Goal: Navigation & Orientation: Find specific page/section

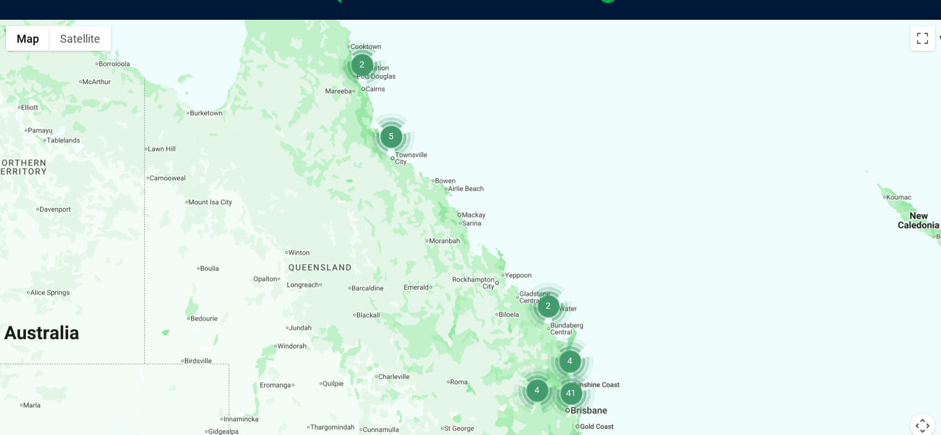
click at [571, 363] on img "4" at bounding box center [569, 360] width 47 height 47
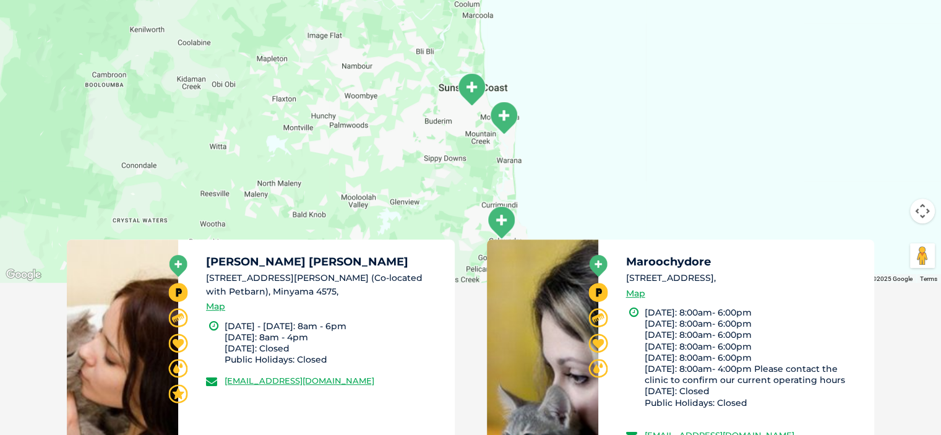
scroll to position [490, 0]
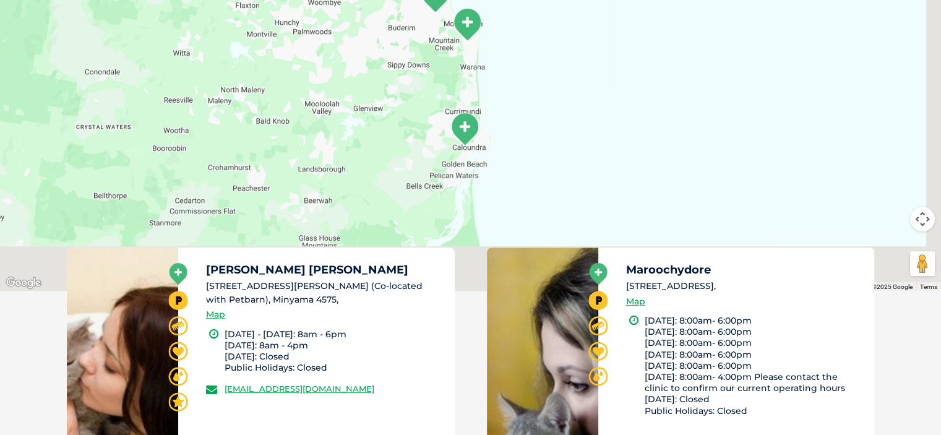
drag, startPoint x: 830, startPoint y: 175, endPoint x: 790, endPoint y: 65, distance: 116.7
click at [790, 67] on div "To navigate, press the arrow keys." at bounding box center [470, 52] width 941 height 478
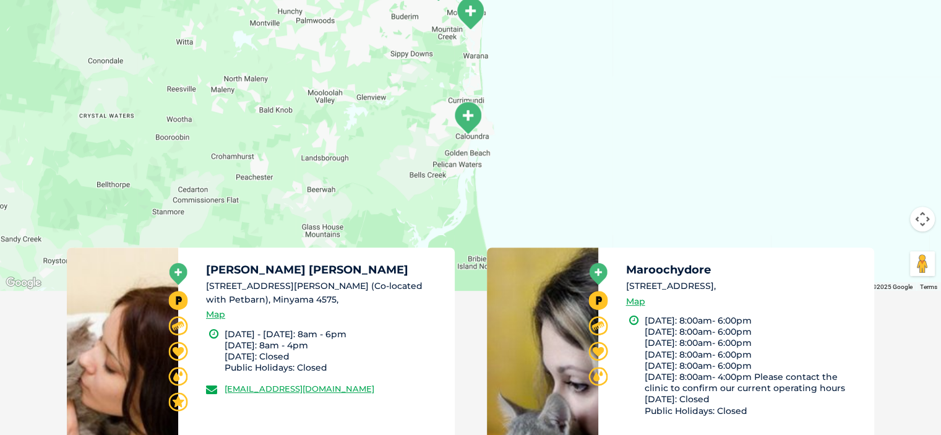
drag, startPoint x: 527, startPoint y: 74, endPoint x: 473, endPoint y: 9, distance: 84.3
click at [475, 12] on div "To navigate, press the arrow keys." at bounding box center [470, 52] width 941 height 478
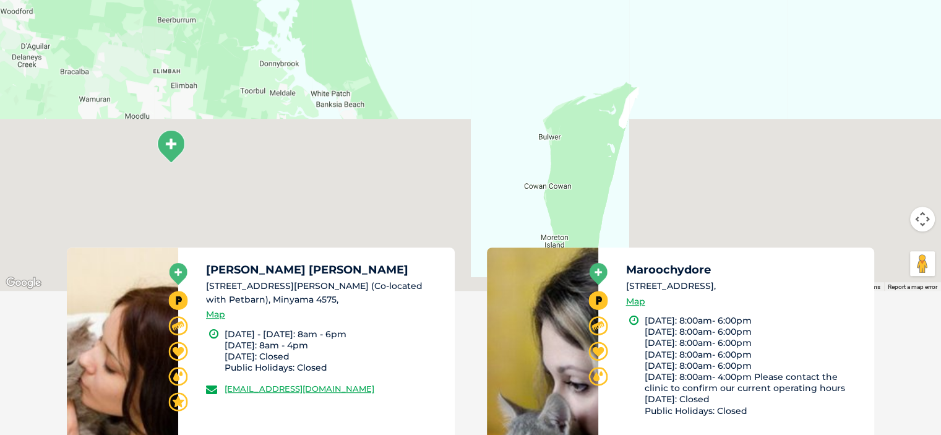
drag, startPoint x: 361, startPoint y: 153, endPoint x: 334, endPoint y: 11, distance: 144.3
click at [334, 11] on div "To navigate, press the arrow keys." at bounding box center [470, 52] width 941 height 478
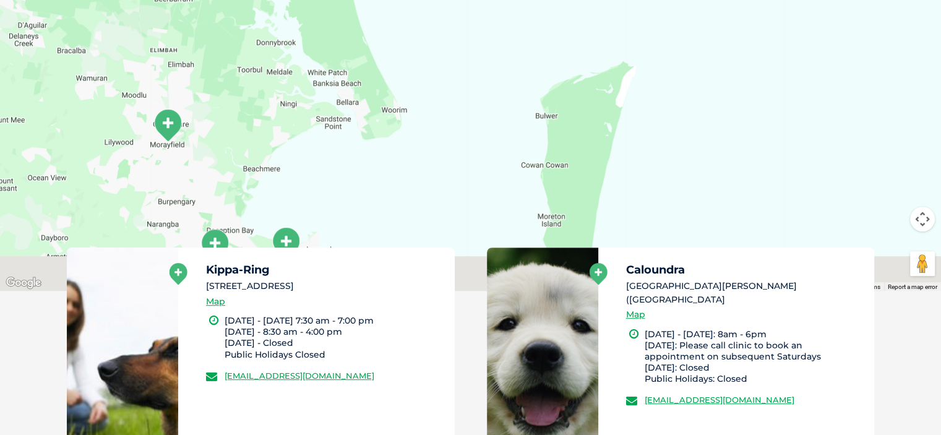
drag, startPoint x: 319, startPoint y: 143, endPoint x: 310, endPoint y: 16, distance: 127.2
click at [309, 19] on div "To navigate, press the arrow keys." at bounding box center [470, 52] width 941 height 478
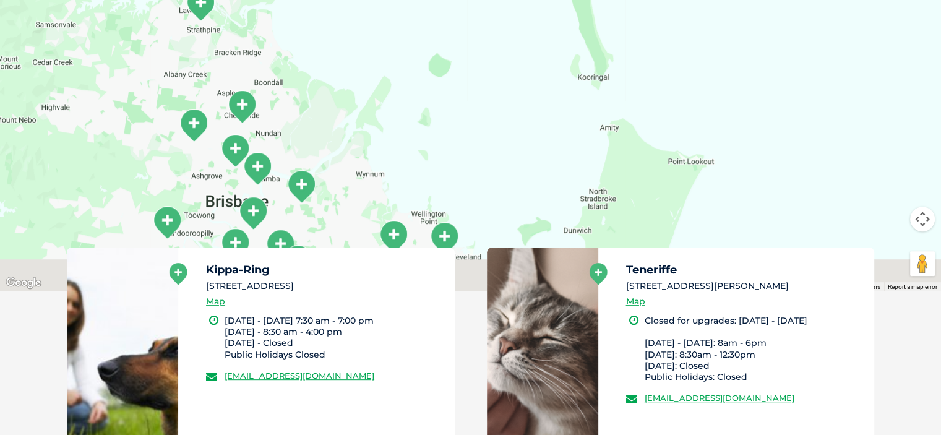
drag, startPoint x: 228, startPoint y: 65, endPoint x: 239, endPoint y: 24, distance: 42.3
click at [235, 30] on div "To navigate, press the arrow keys." at bounding box center [470, 52] width 941 height 478
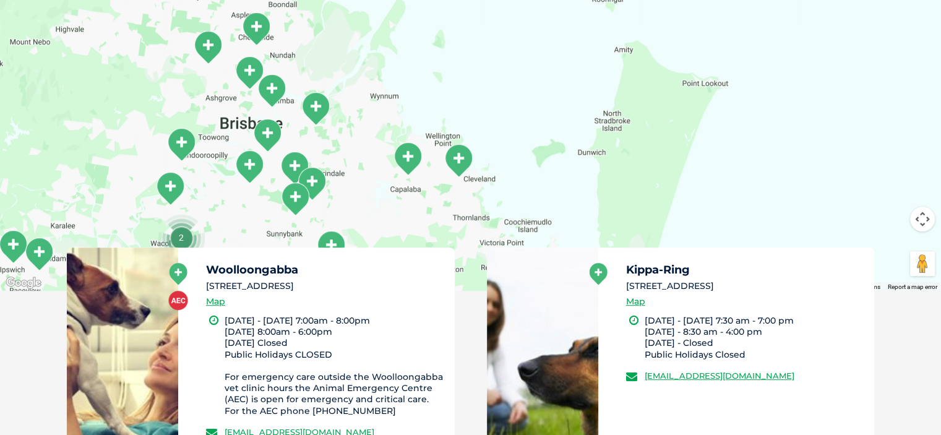
click at [265, 132] on img "Woolloongabba" at bounding box center [267, 135] width 31 height 34
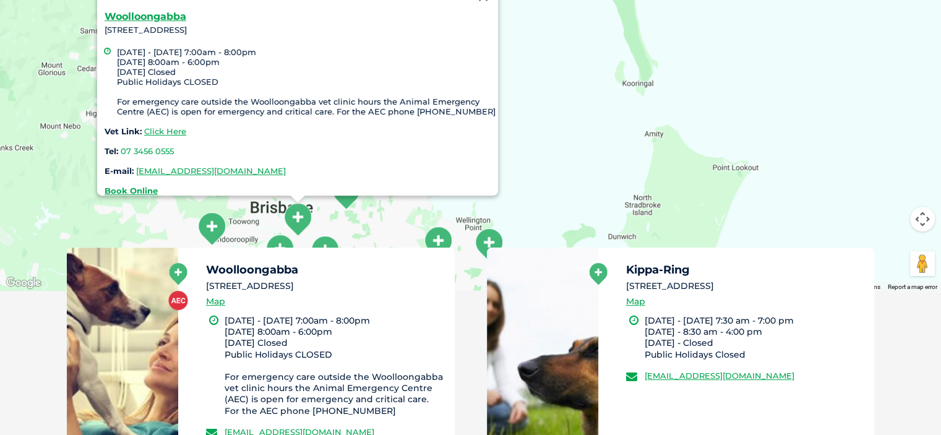
drag, startPoint x: 235, startPoint y: 118, endPoint x: 266, endPoint y: 204, distance: 92.0
click at [266, 204] on div "Woolloongabba [STREET_ADDRESS] [DATE] - [DATE] 7:00am - 8:00pm [DATE] 8:00am - …" at bounding box center [470, 52] width 941 height 478
click at [572, 162] on div "Woolloongabba [STREET_ADDRESS] [DATE] - [DATE] 7:00am - 8:00pm [DATE] 8:00am - …" at bounding box center [470, 52] width 941 height 478
click at [386, 213] on div "Woolloongabba [STREET_ADDRESS] [DATE] - [DATE] 7:00am - 8:00pm [DATE] 8:00am - …" at bounding box center [470, 52] width 941 height 478
click at [388, 213] on div "Woolloongabba [STREET_ADDRESS] [DATE] - [DATE] 7:00am - 8:00pm [DATE] 8:00am - …" at bounding box center [470, 52] width 941 height 478
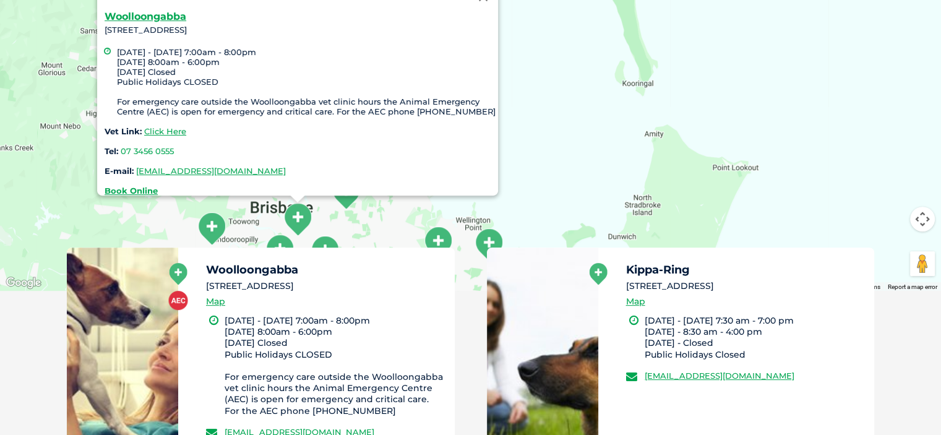
click at [348, 207] on img "Cannon Hill" at bounding box center [345, 193] width 31 height 34
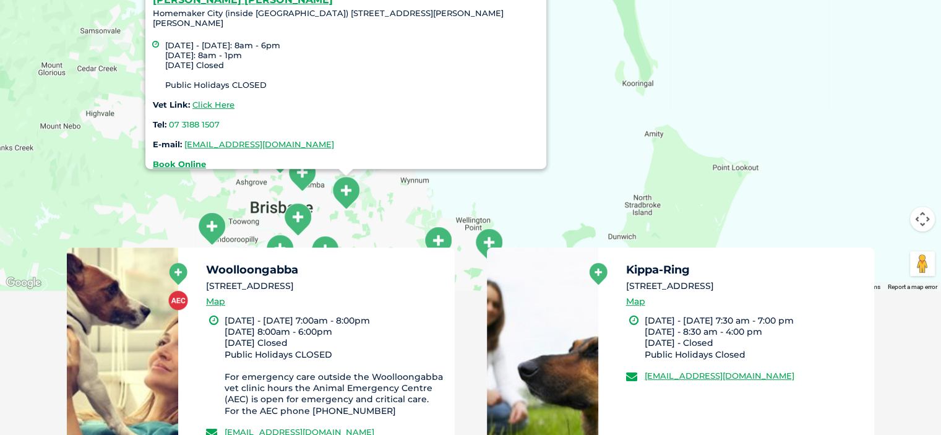
click at [295, 179] on img "Teneriffe" at bounding box center [302, 175] width 31 height 34
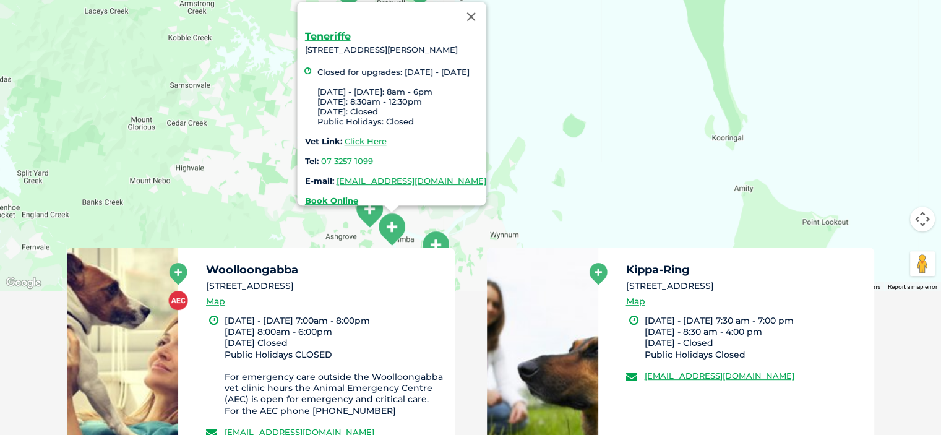
drag, startPoint x: 229, startPoint y: 190, endPoint x: 322, endPoint y: 209, distance: 94.7
click at [322, 211] on div "Teneriffe [STREET_ADDRESS][PERSON_NAME] Closed for upgrades: [DATE] - [DATE] [D…" at bounding box center [470, 52] width 941 height 478
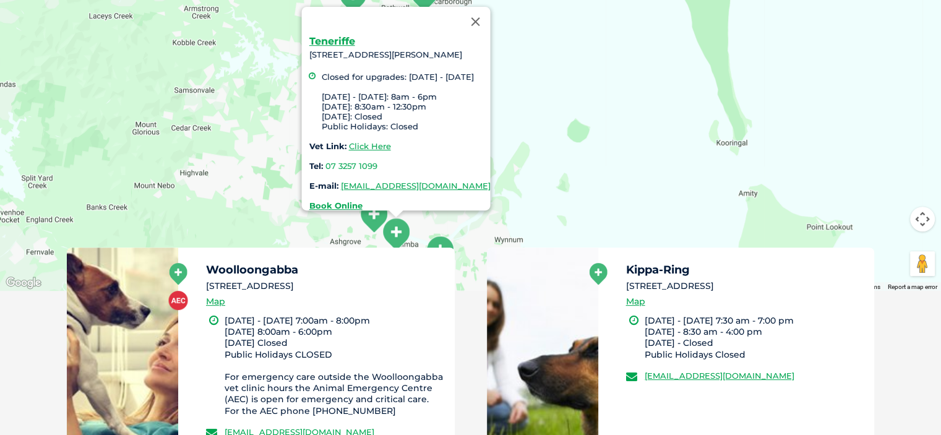
drag, startPoint x: 280, startPoint y: 145, endPoint x: 282, endPoint y: 212, distance: 66.9
click at [282, 215] on div "Teneriffe [STREET_ADDRESS][PERSON_NAME] Closed for upgrades: [DATE] - [DATE] [D…" at bounding box center [470, 52] width 941 height 478
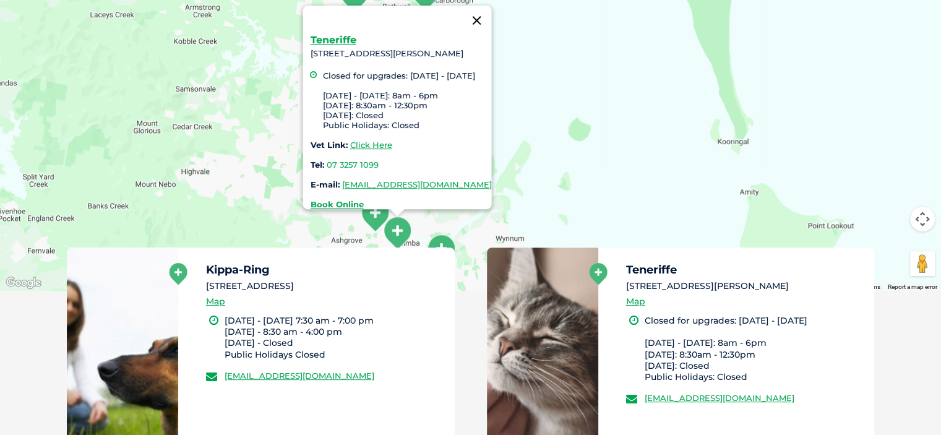
click at [491, 12] on button "Close" at bounding box center [477, 21] width 30 height 30
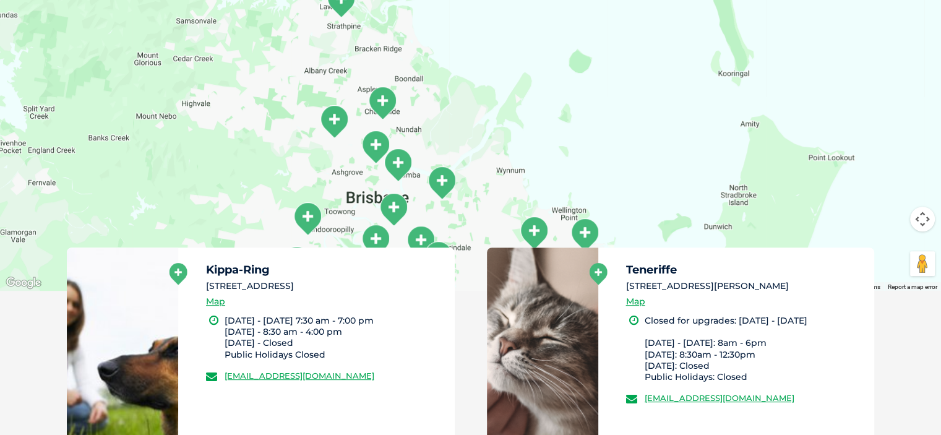
drag, startPoint x: 441, startPoint y: 165, endPoint x: 441, endPoint y: 95, distance: 69.3
click at [441, 95] on div at bounding box center [470, 52] width 941 height 478
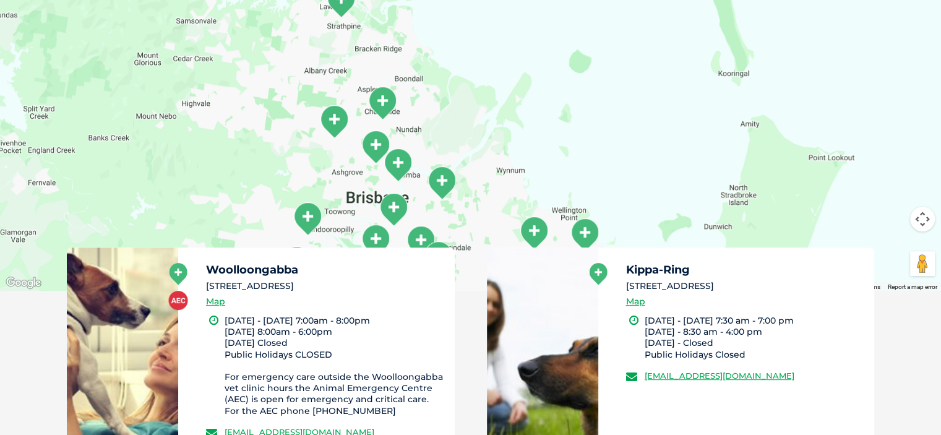
click at [922, 216] on button "Map camera controls" at bounding box center [922, 219] width 25 height 25
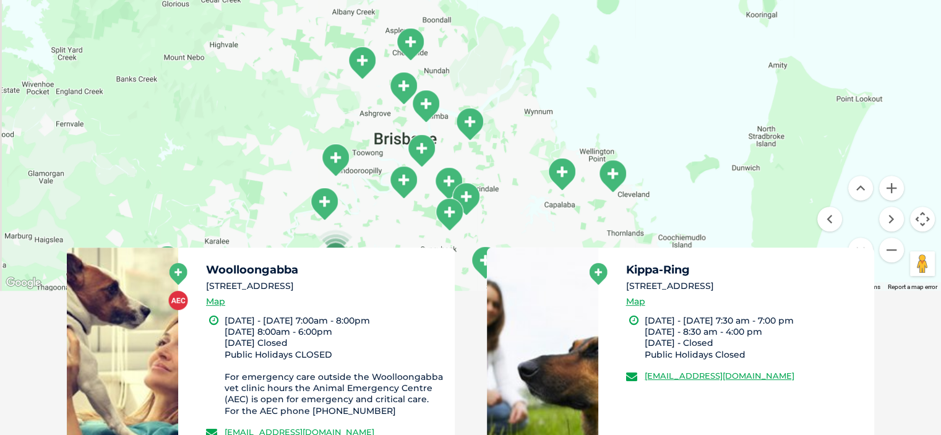
drag, startPoint x: 540, startPoint y: 139, endPoint x: 567, endPoint y: 74, distance: 69.6
click at [567, 74] on div at bounding box center [470, 52] width 941 height 478
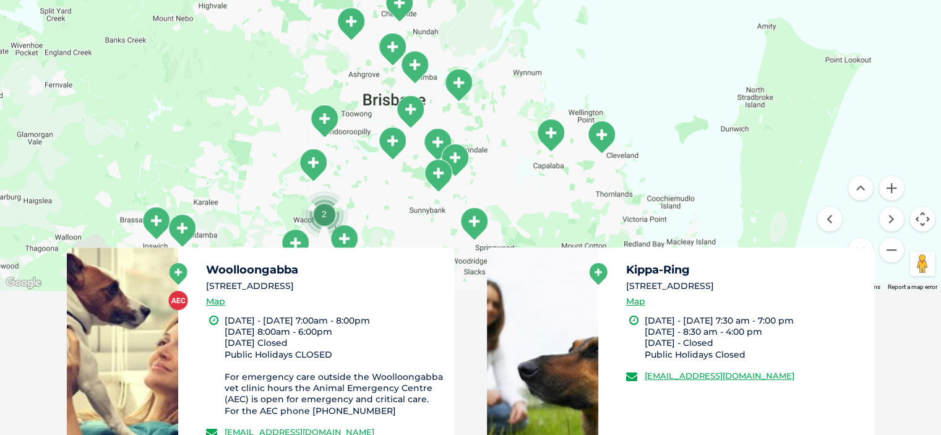
drag, startPoint x: 442, startPoint y: 137, endPoint x: 434, endPoint y: 95, distance: 43.0
click at [434, 98] on div at bounding box center [470, 52] width 941 height 478
